Goal: Task Accomplishment & Management: Complete application form

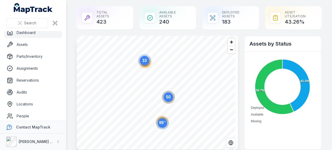
scroll to position [3, 0]
click at [31, 104] on link "Locations" at bounding box center [33, 105] width 58 height 10
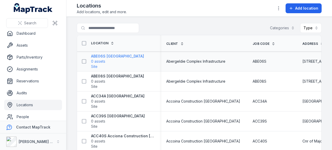
click at [118, 56] on strong "ABE06S [GEOGRAPHIC_DATA]" at bounding box center [117, 56] width 53 height 5
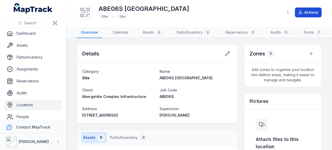
click at [307, 14] on button "Actions" at bounding box center [308, 13] width 27 height 10
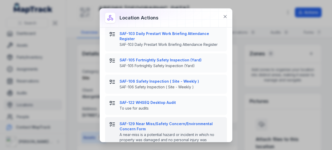
scroll to position [29, 0]
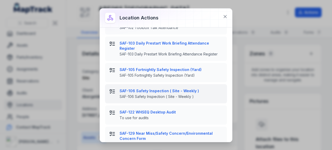
click at [168, 93] on strong "SAF-106 Safety Inspection ( Site - Weekly )" at bounding box center [171, 91] width 103 height 5
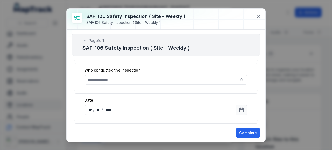
scroll to position [156, 0]
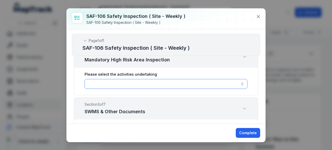
click at [138, 83] on button "button" at bounding box center [166, 84] width 163 height 10
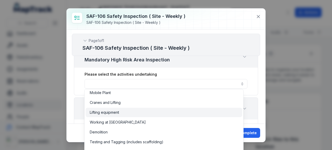
scroll to position [0, 0]
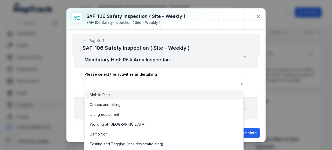
click at [126, 94] on div "Mobile Plant" at bounding box center [164, 94] width 149 height 5
click at [74, 92] on div "**********" at bounding box center [166, 82] width 184 height 28
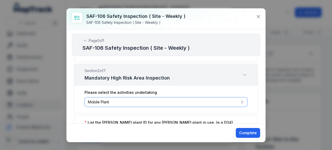
scroll to position [130, 0]
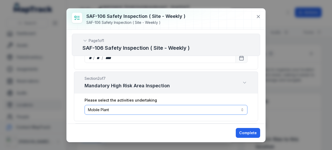
click at [145, 106] on button "**********" at bounding box center [166, 110] width 163 height 10
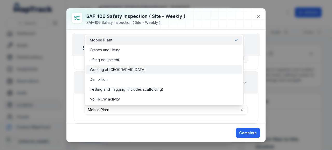
click at [129, 71] on span "Working at [GEOGRAPHIC_DATA]" at bounding box center [118, 69] width 56 height 5
click at [65, 102] on div "**********" at bounding box center [166, 75] width 332 height 150
click at [70, 100] on div "**********" at bounding box center [166, 77] width 199 height 94
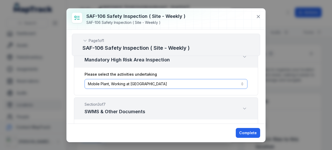
scroll to position [156, 0]
click at [202, 82] on button "**********" at bounding box center [166, 84] width 163 height 10
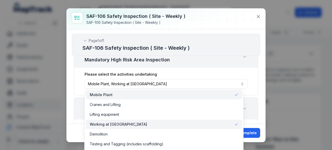
click at [131, 124] on span "Working at [GEOGRAPHIC_DATA]" at bounding box center [118, 124] width 57 height 5
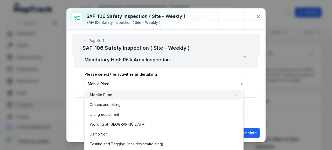
click at [128, 92] on div "Mobile Plant" at bounding box center [164, 94] width 157 height 9
click at [128, 92] on div "Mobile Plant" at bounding box center [164, 94] width 149 height 5
click at [79, 88] on div "**********" at bounding box center [166, 82] width 184 height 28
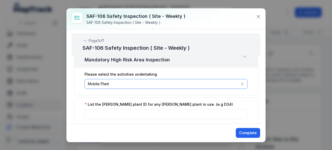
click at [121, 85] on button "**********" at bounding box center [166, 84] width 163 height 10
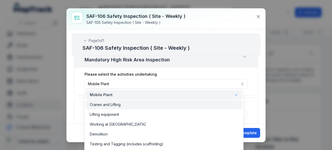
click at [113, 104] on span "Cranes and Lifting" at bounding box center [105, 104] width 31 height 5
click at [110, 96] on span "Mobile Plant" at bounding box center [101, 94] width 23 height 5
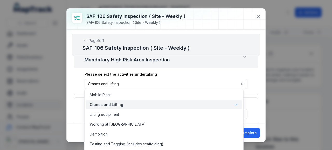
click at [83, 89] on div "**********" at bounding box center [166, 82] width 184 height 28
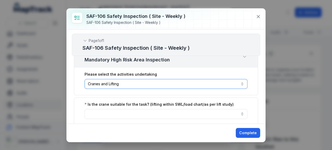
click at [141, 86] on button "**********" at bounding box center [166, 84] width 163 height 10
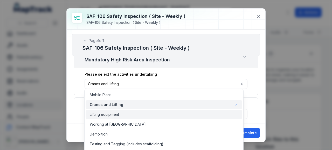
click at [134, 111] on div "Lifting equipment" at bounding box center [164, 114] width 157 height 9
drag, startPoint x: 133, startPoint y: 106, endPoint x: 107, endPoint y: 102, distance: 26.0
click at [133, 106] on div "Cranes and Lifting" at bounding box center [164, 104] width 149 height 5
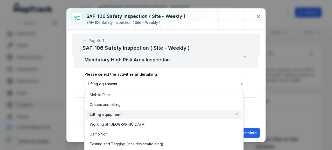
click at [80, 89] on div "**********" at bounding box center [166, 82] width 184 height 28
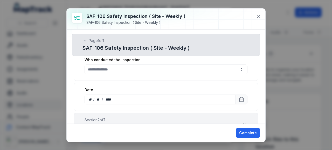
scroll to position [78, 0]
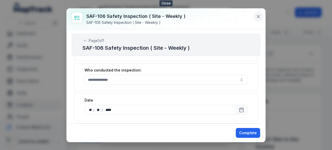
click at [256, 17] on button at bounding box center [259, 17] width 10 height 10
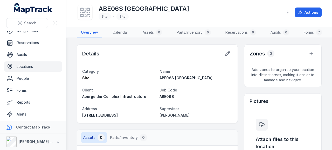
scroll to position [55, 0]
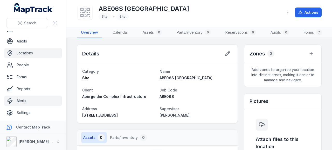
click at [35, 100] on link "Alerts" at bounding box center [33, 101] width 58 height 10
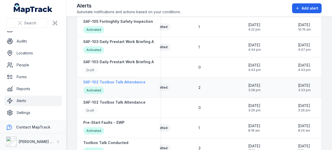
scroll to position [208, 0]
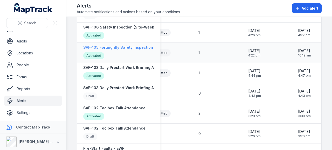
click at [126, 46] on strong "SAF-105 Fortnightly Safety Inspection (Yard)" at bounding box center [124, 47] width 82 height 5
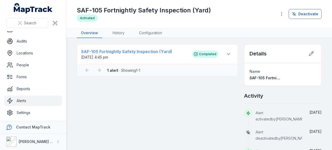
click at [143, 53] on strong "SAF-105 Fortnightly Safety Inspection (Yard)" at bounding box center [134, 52] width 106 height 6
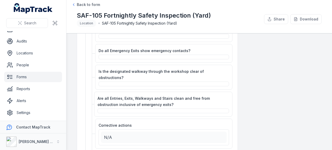
scroll to position [208, 0]
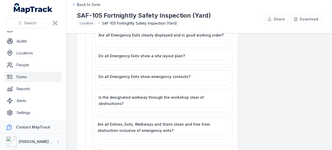
click at [42, 78] on link "Forms" at bounding box center [33, 77] width 58 height 10
click at [27, 78] on link "Forms" at bounding box center [33, 77] width 58 height 10
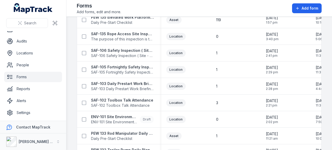
scroll to position [234, 0]
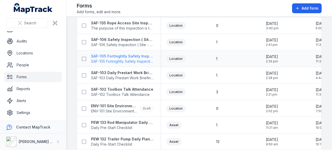
click at [138, 57] on strong "SAF-105 Fortnightly Safety Inspection (Yard)" at bounding box center [122, 56] width 63 height 5
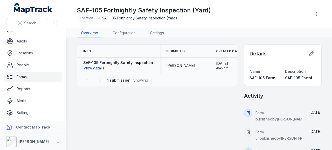
click at [101, 68] on button "View details" at bounding box center [93, 68] width 21 height 6
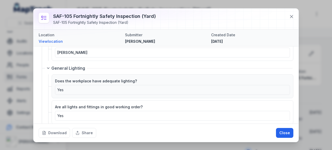
scroll to position [597, 0]
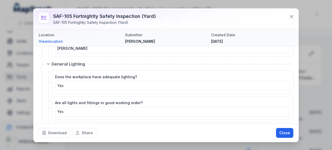
click at [152, 19] on h3 "SAF-105 Fortnightly Safety Inspection (Yard)" at bounding box center [104, 16] width 103 height 7
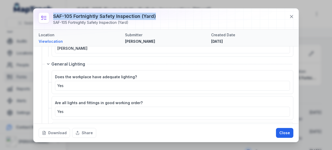
drag, startPoint x: 54, startPoint y: 16, endPoint x: 153, endPoint y: 14, distance: 98.7
click at [153, 14] on h3 "SAF-105 Fortnightly Safety Inspection (Yard)" at bounding box center [104, 16] width 103 height 7
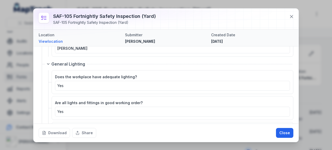
click at [175, 17] on div at bounding box center [165, 19] width 265 height 21
drag, startPoint x: 291, startPoint y: 18, endPoint x: 228, endPoint y: 18, distance: 63.4
click at [291, 18] on icon at bounding box center [291, 16] width 5 height 5
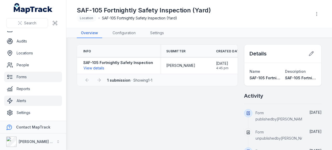
click at [23, 101] on link "Alerts" at bounding box center [33, 101] width 58 height 10
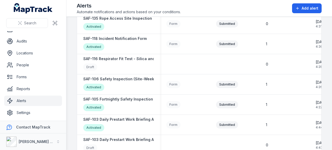
scroll to position [182, 0]
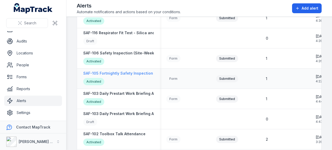
click at [137, 73] on strong "SAF-105 Fortnightly Safety Inspection (Yard)" at bounding box center [124, 73] width 82 height 5
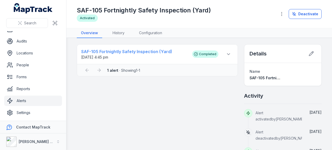
click at [121, 53] on strong "SAF-105 Fortnightly Safety Inspection (Yard)" at bounding box center [134, 52] width 106 height 6
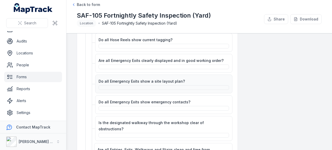
scroll to position [182, 0]
click at [90, 4] on span "Back to form" at bounding box center [88, 4] width 23 height 5
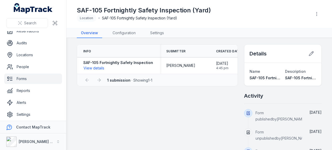
scroll to position [55, 0]
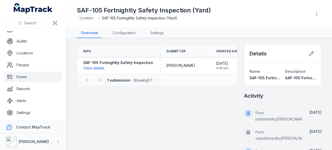
click at [45, 77] on link "Forms" at bounding box center [33, 77] width 58 height 10
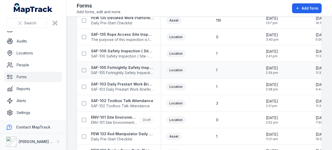
scroll to position [234, 0]
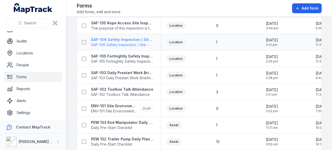
click at [126, 38] on strong "SAF-106 Safety Inspection ( Site - Weekly )" at bounding box center [122, 39] width 63 height 5
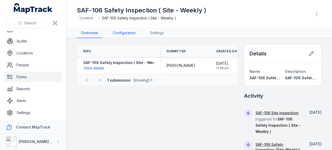
click at [136, 35] on link "Configuration" at bounding box center [124, 33] width 31 height 10
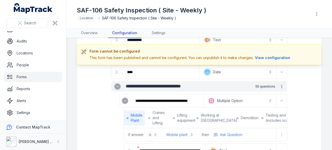
scroll to position [104, 0]
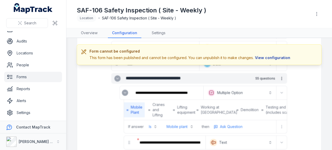
click at [271, 56] on button "View configuration" at bounding box center [273, 58] width 38 height 6
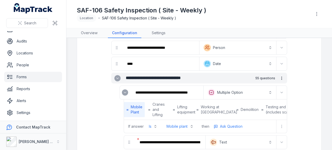
scroll to position [109, 0]
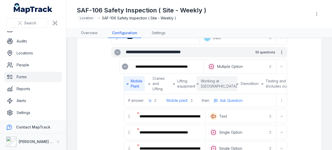
click at [209, 79] on span "Working at [GEOGRAPHIC_DATA]" at bounding box center [219, 84] width 37 height 10
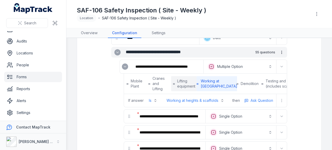
click at [180, 84] on span "Lifting equipment" at bounding box center [186, 84] width 18 height 10
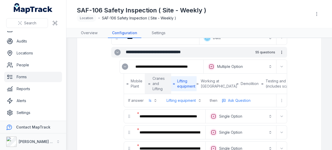
click at [161, 84] on span "Cranes and Lifting" at bounding box center [160, 84] width 15 height 16
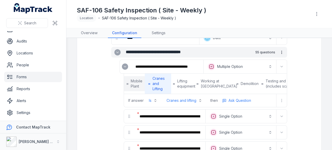
click at [137, 84] on span "Mobile Plant" at bounding box center [137, 84] width 12 height 10
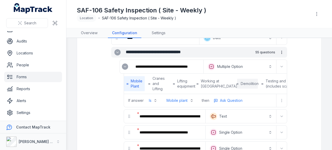
scroll to position [135, 0]
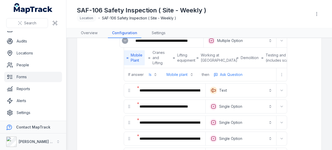
click at [194, 74] on button "Mobile plant" at bounding box center [180, 74] width 33 height 9
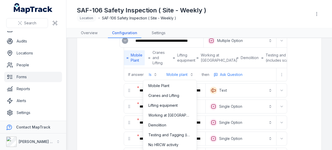
click at [192, 73] on button "Mobile plant" at bounding box center [180, 74] width 33 height 9
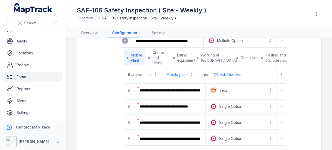
click at [152, 74] on button "Is" at bounding box center [153, 74] width 15 height 9
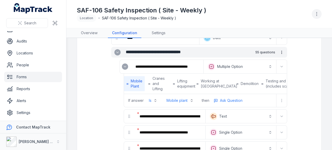
click at [315, 16] on icon "button" at bounding box center [316, 13] width 5 height 5
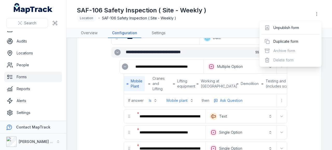
click at [309, 102] on div "**********" at bounding box center [199, 75] width 266 height 150
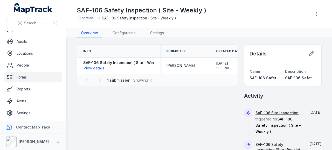
scroll to position [55, 0]
click at [37, 101] on link "Alerts" at bounding box center [33, 101] width 58 height 10
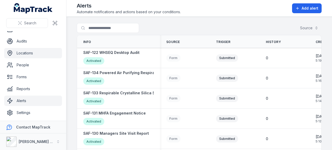
click at [36, 52] on link "Locations" at bounding box center [33, 53] width 58 height 10
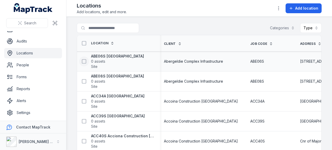
scroll to position [0, 2]
click at [43, 77] on link "Forms" at bounding box center [33, 77] width 58 height 10
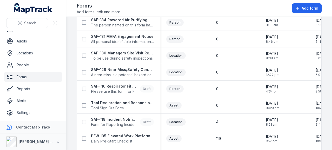
scroll to position [130, 0]
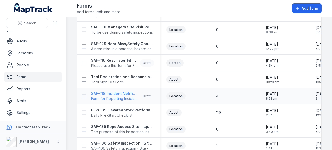
click at [123, 94] on strong "SAF-118 Incident Notification Form" at bounding box center [114, 93] width 47 height 5
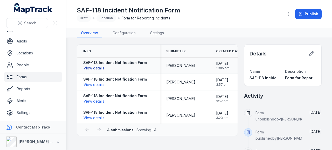
click at [95, 68] on button "View details" at bounding box center [93, 68] width 21 height 6
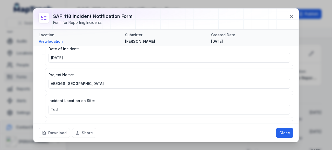
scroll to position [78, 0]
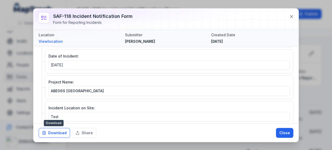
click at [56, 134] on button "Download" at bounding box center [54, 133] width 31 height 10
click at [179, 16] on div at bounding box center [165, 19] width 265 height 21
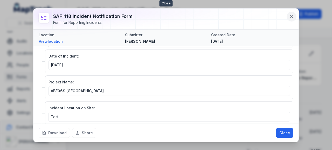
click at [296, 17] on button at bounding box center [292, 17] width 10 height 10
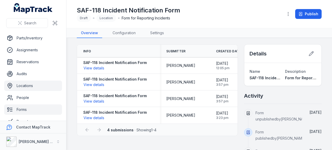
scroll to position [0, 0]
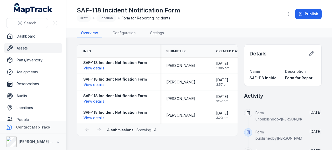
click at [43, 50] on link "Assets" at bounding box center [33, 48] width 58 height 10
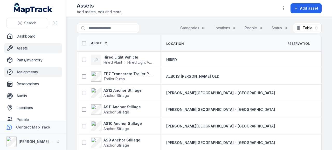
click at [40, 71] on link "Assignments" at bounding box center [33, 72] width 58 height 10
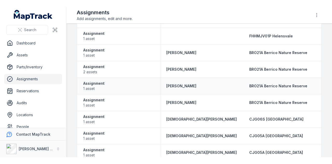
scroll to position [52, 0]
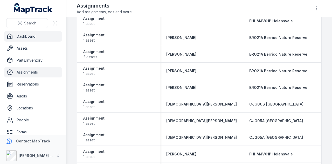
click at [43, 37] on link "Dashboard" at bounding box center [33, 36] width 58 height 10
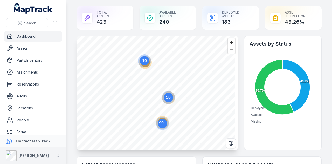
click at [50, 150] on button "[PERSON_NAME] Group" at bounding box center [33, 155] width 66 height 17
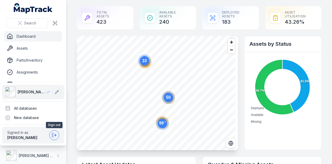
click at [49, 134] on button at bounding box center [54, 135] width 10 height 10
